Goal: Information Seeking & Learning: Learn about a topic

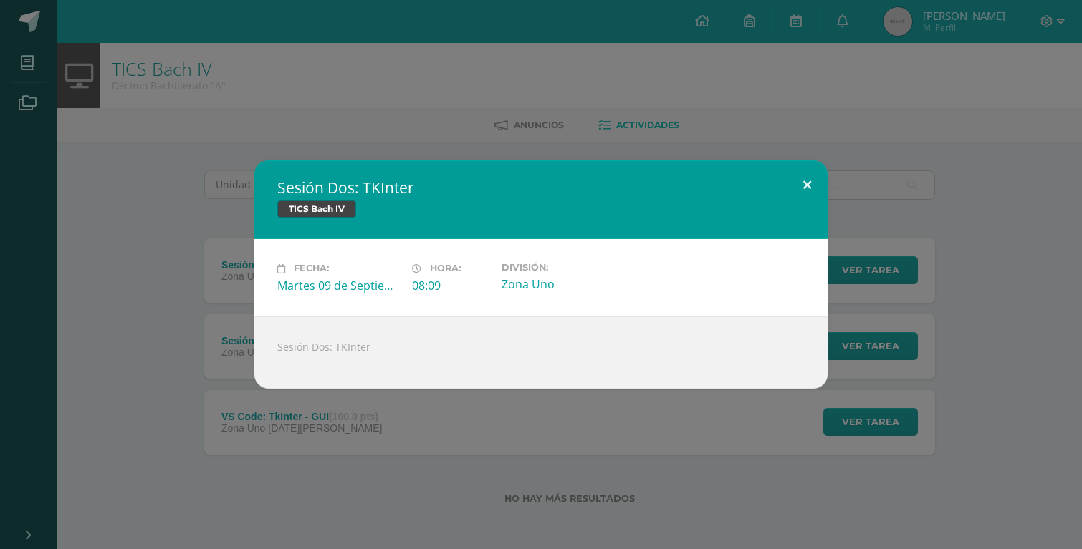
click at [812, 179] on button at bounding box center [807, 184] width 41 height 49
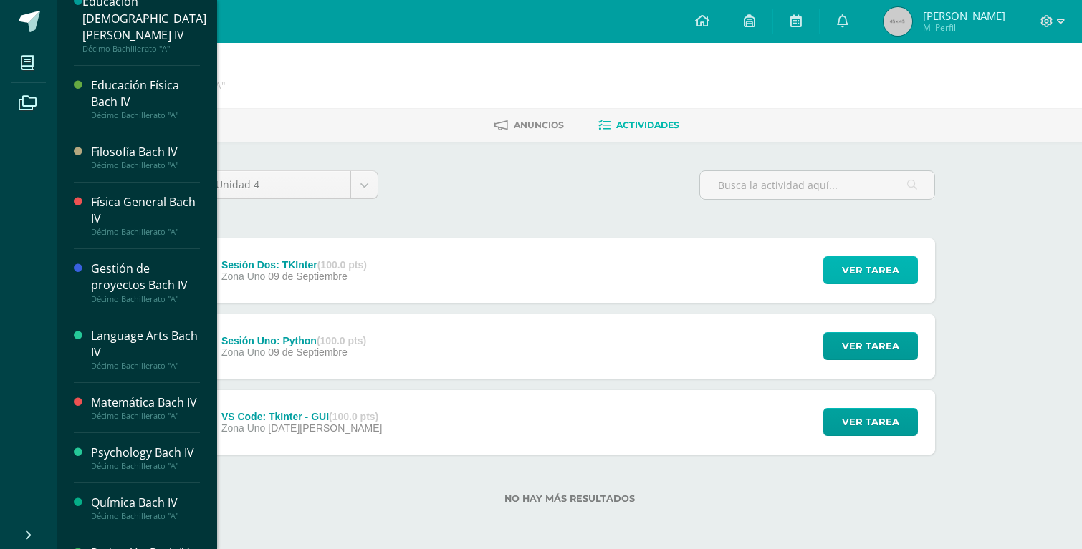
scroll to position [186, 0]
click at [130, 143] on div "Filosofía Bach IV" at bounding box center [145, 151] width 109 height 16
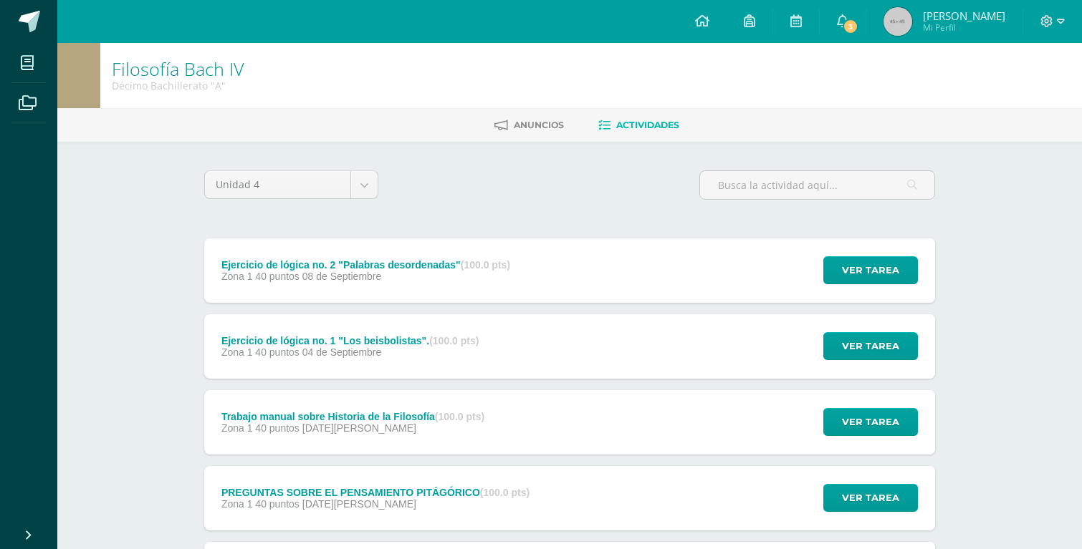
click at [524, 110] on div "Anuncios Actividades" at bounding box center [586, 125] width 1059 height 34
click at [848, 21] on icon at bounding box center [842, 20] width 11 height 13
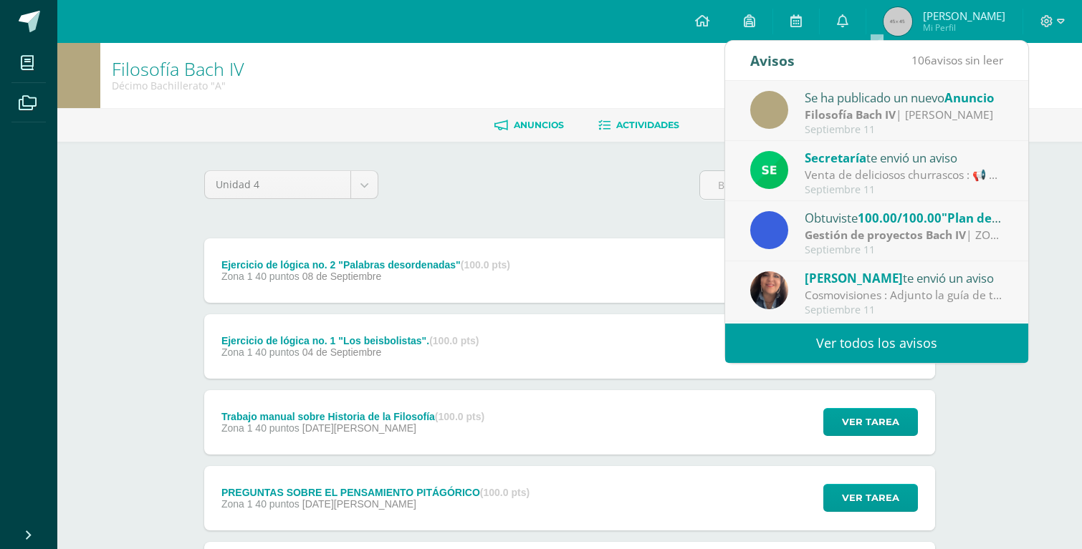
click at [545, 120] on span "Anuncios" at bounding box center [539, 125] width 50 height 11
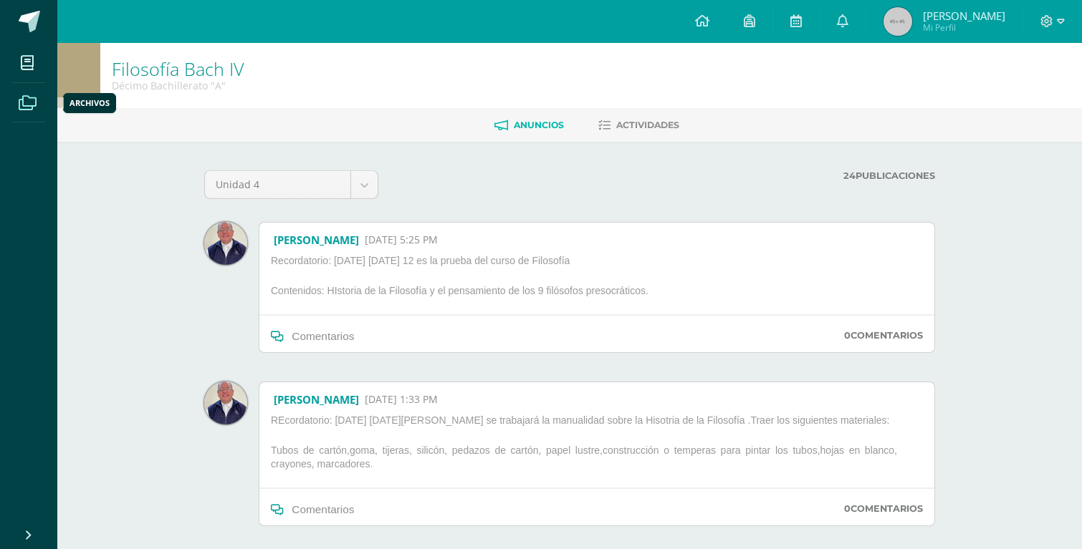
click at [34, 101] on icon at bounding box center [28, 103] width 18 height 14
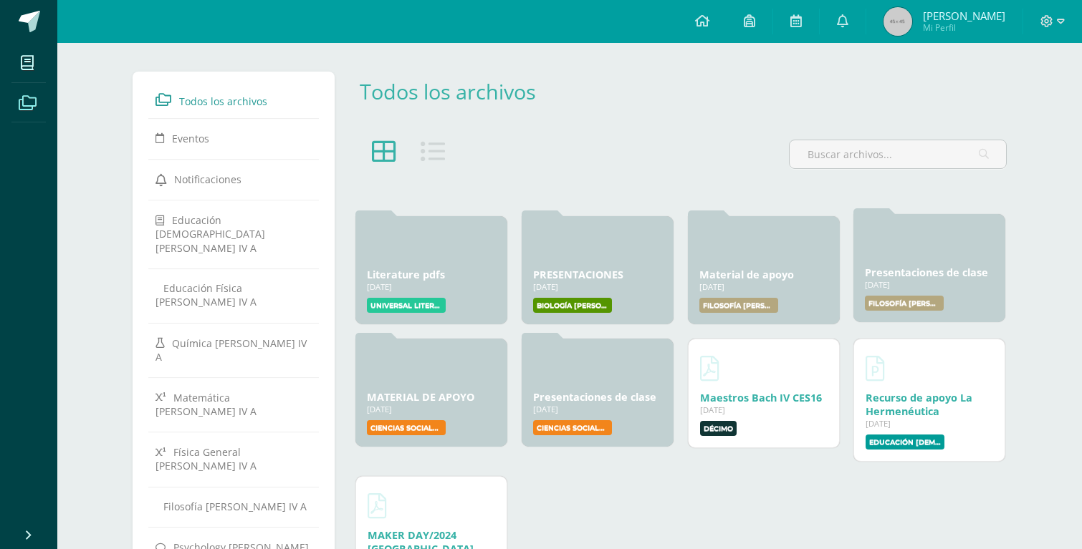
click at [906, 262] on div "Presentaciones de clase [DATE] [DATE] Creado por: [PERSON_NAME] Filosofía [PERS…" at bounding box center [929, 268] width 152 height 108
click at [904, 272] on link "Presentaciones de clase" at bounding box center [926, 273] width 123 height 14
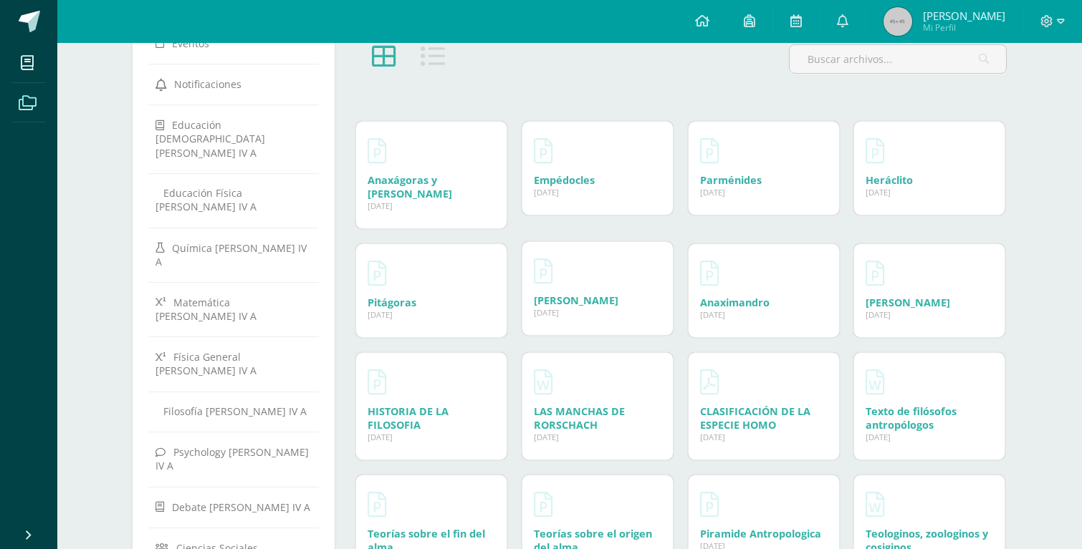
scroll to position [96, 0]
click at [405, 402] on link "HISTORIA DE LA FILOSOFIA" at bounding box center [407, 415] width 81 height 27
click at [895, 293] on link "Tales de Mileto" at bounding box center [907, 300] width 85 height 14
click at [733, 293] on link "Anaximandro" at bounding box center [734, 300] width 69 height 14
click at [557, 293] on link "Anaximeno" at bounding box center [576, 300] width 85 height 14
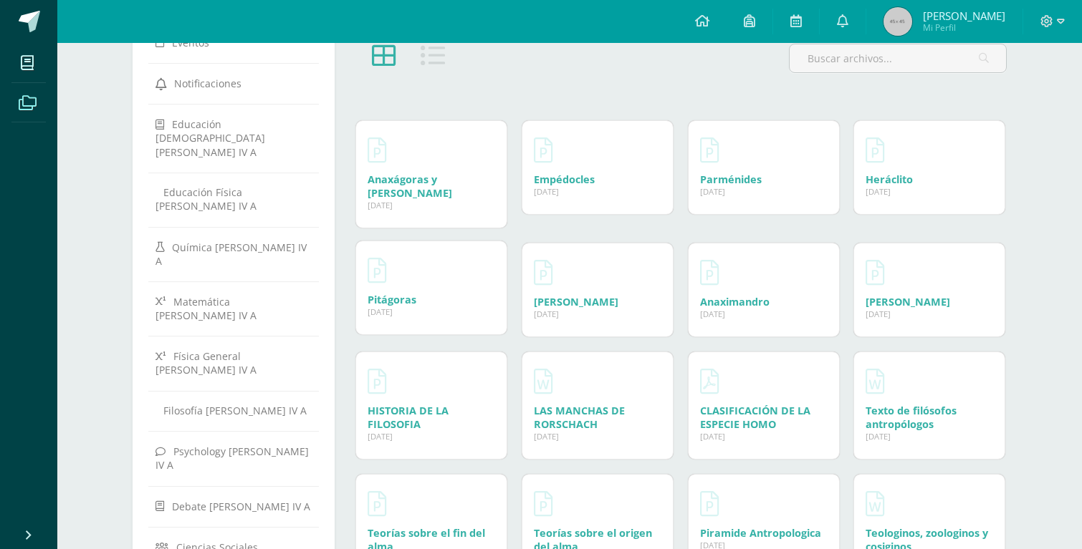
click at [405, 293] on link "Pitágoras" at bounding box center [391, 300] width 49 height 14
click at [891, 177] on link "Heráclito" at bounding box center [888, 177] width 47 height 14
click at [750, 180] on link "Parménides" at bounding box center [731, 177] width 62 height 14
click at [554, 183] on link "Empédocles" at bounding box center [564, 177] width 61 height 14
click at [414, 180] on link "Anaxágoras y Demócrito" at bounding box center [409, 183] width 85 height 27
